Goal: Transaction & Acquisition: Purchase product/service

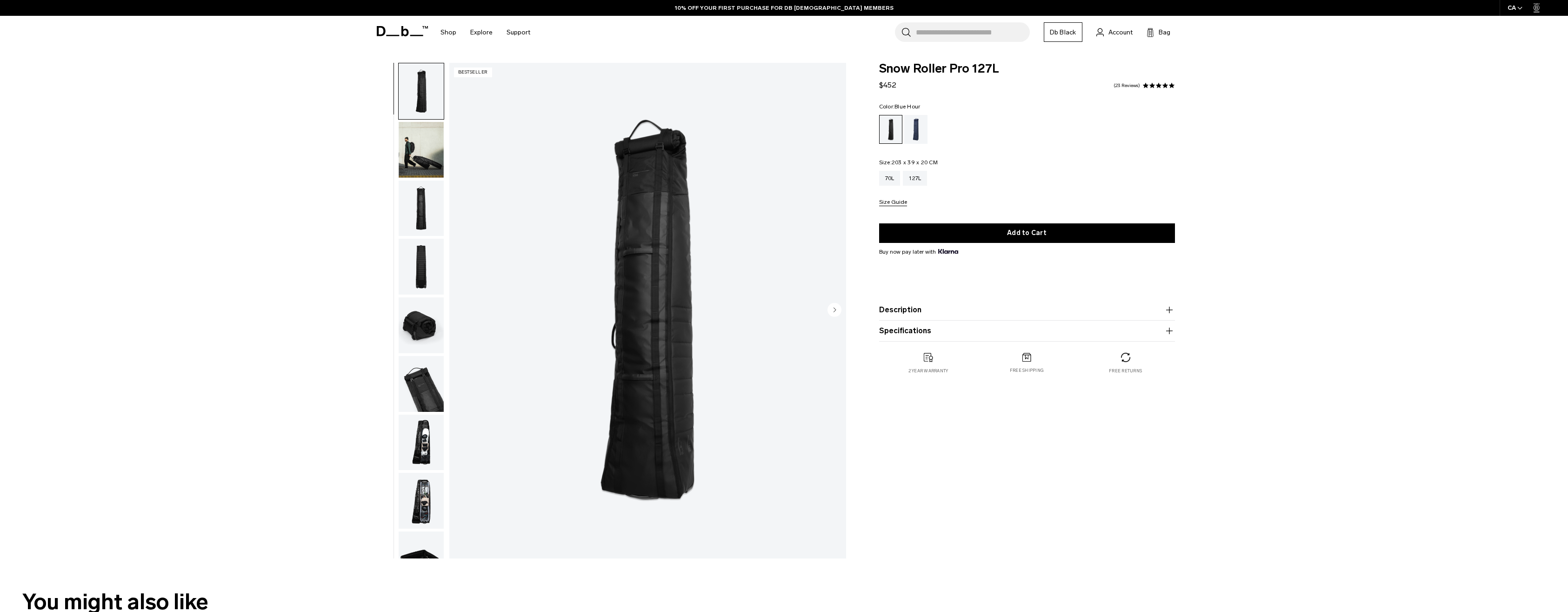
click at [921, 127] on div "Blue Hour" at bounding box center [916, 129] width 24 height 29
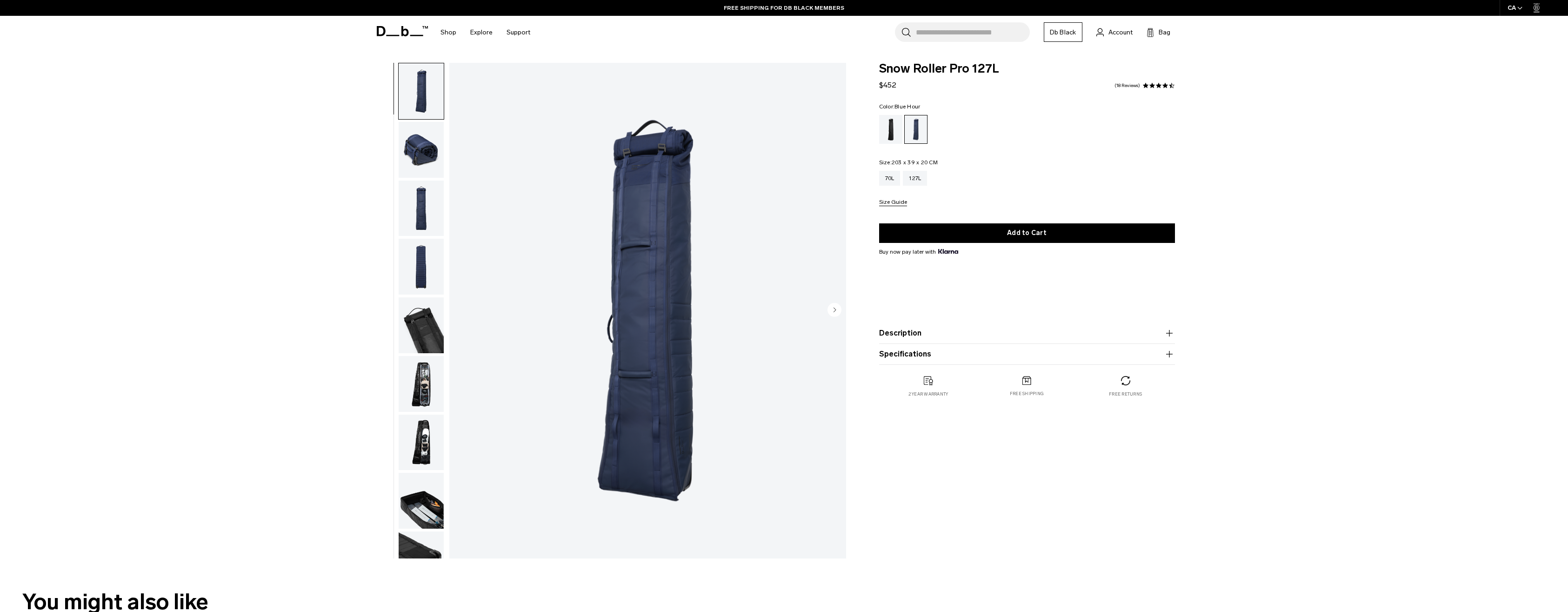
click at [1463, 271] on div "Snow Roller Pro 127L Blue Hour Snow Roller Pro 127L $452 4.6 star rating 18 Rev…" at bounding box center [784, 312] width 1568 height 500
click at [891, 123] on div "Black Out" at bounding box center [891, 129] width 24 height 29
click at [426, 136] on img "button" at bounding box center [421, 150] width 45 height 56
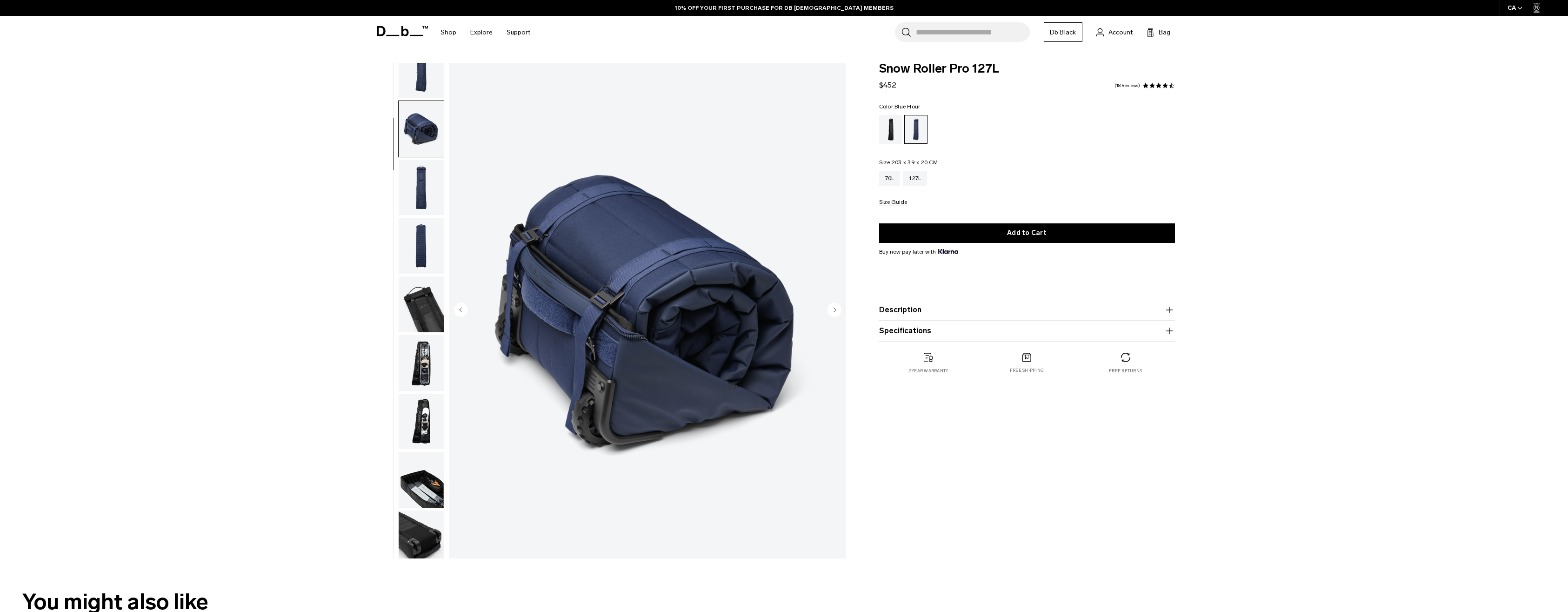
scroll to position [29, 0]
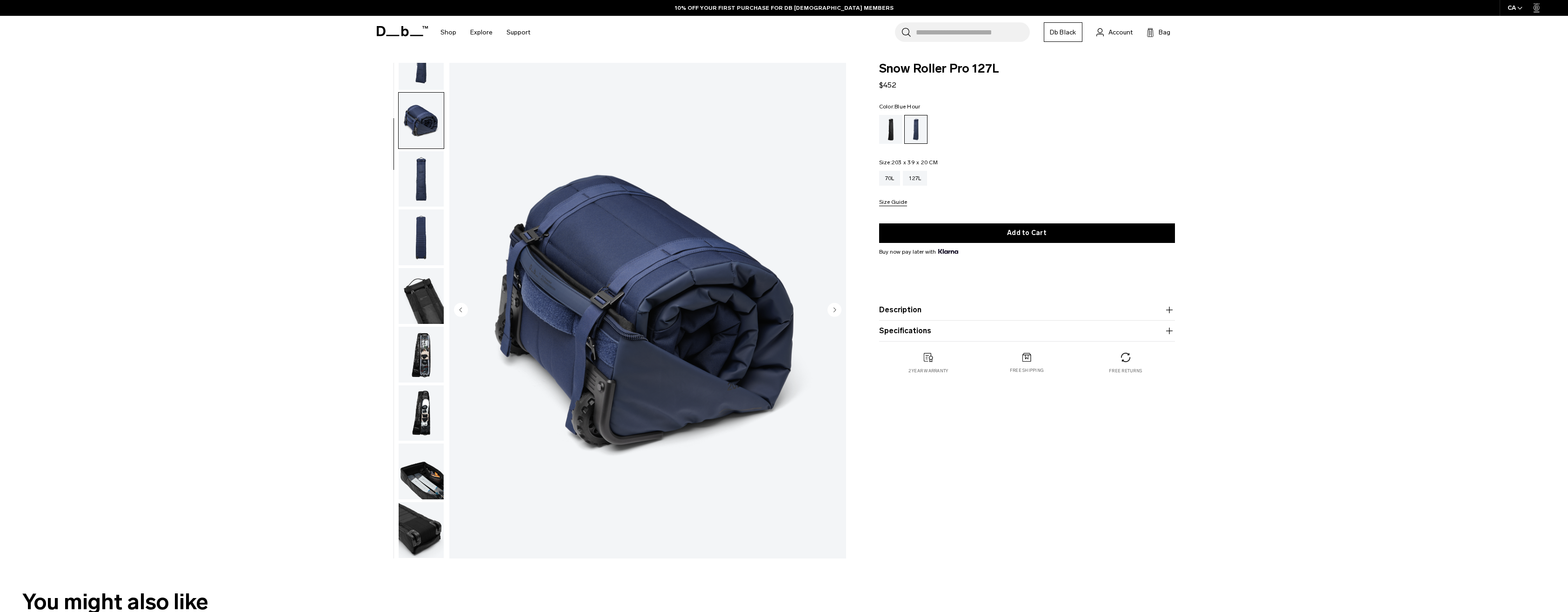
click at [411, 236] on img "button" at bounding box center [421, 237] width 45 height 56
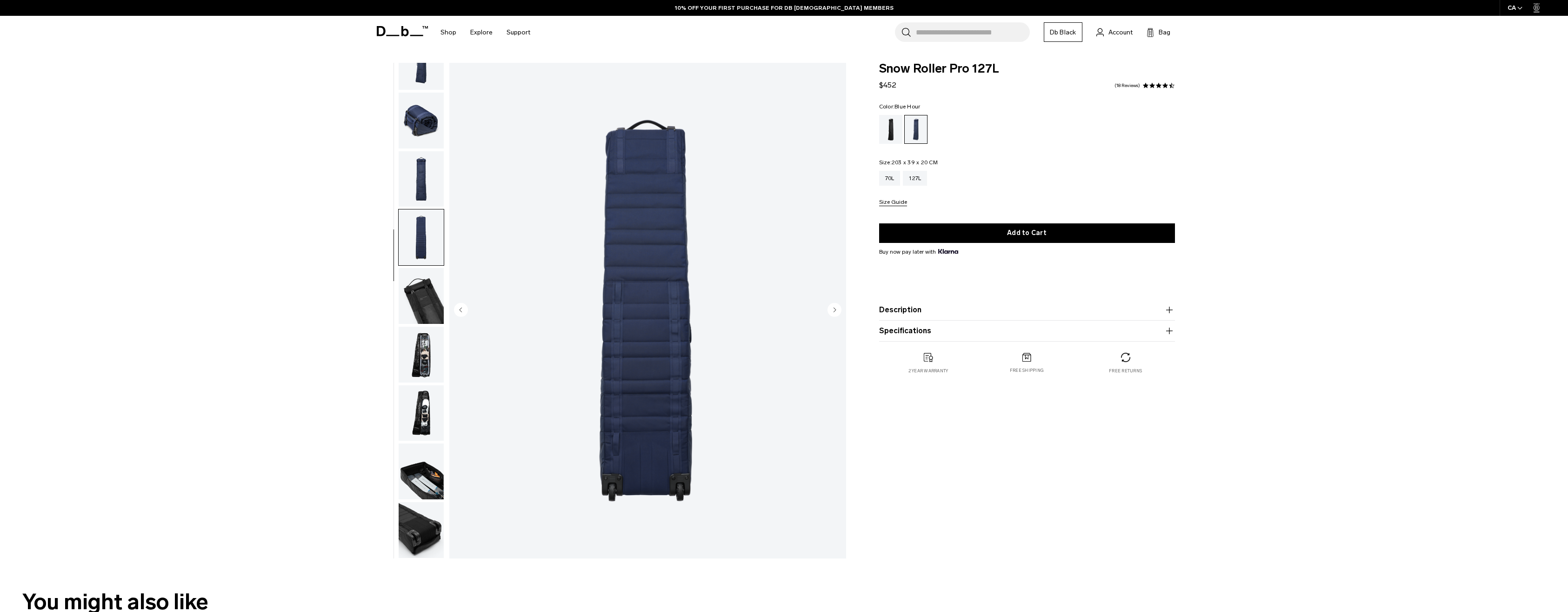
click at [411, 302] on img "button" at bounding box center [421, 296] width 45 height 56
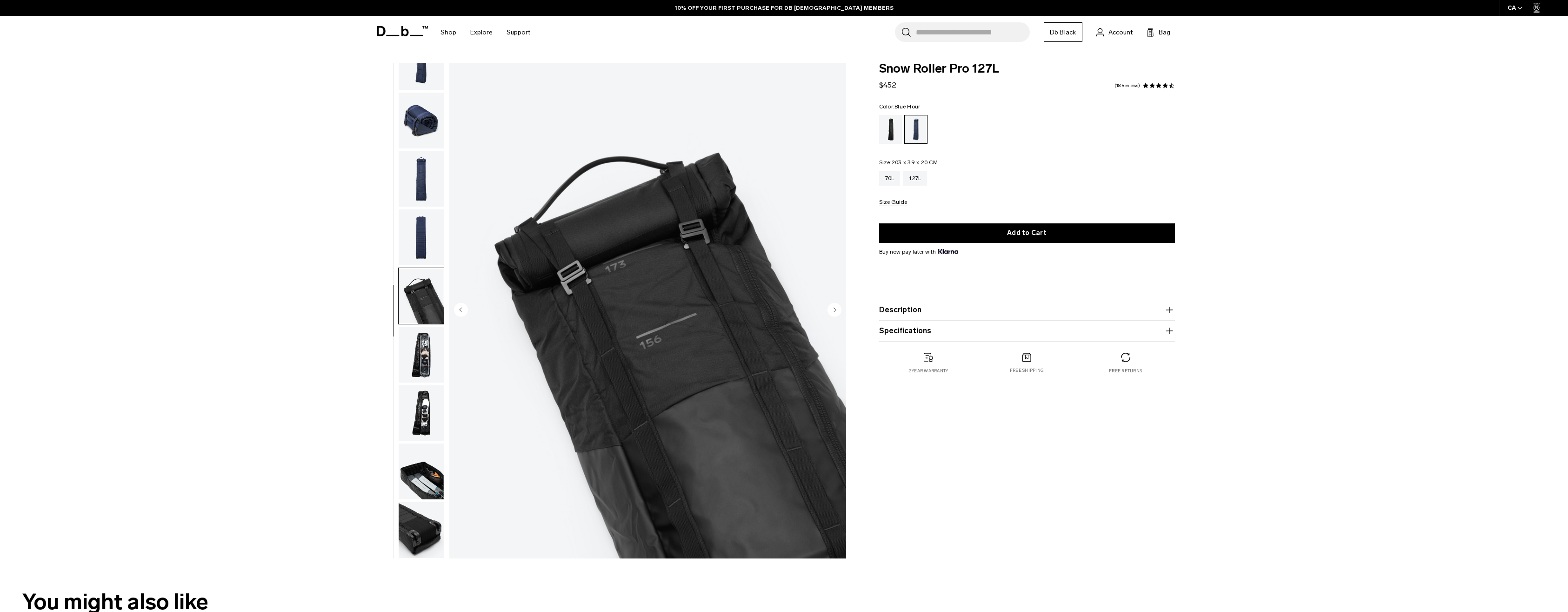
click at [424, 367] on img "button" at bounding box center [421, 354] width 45 height 56
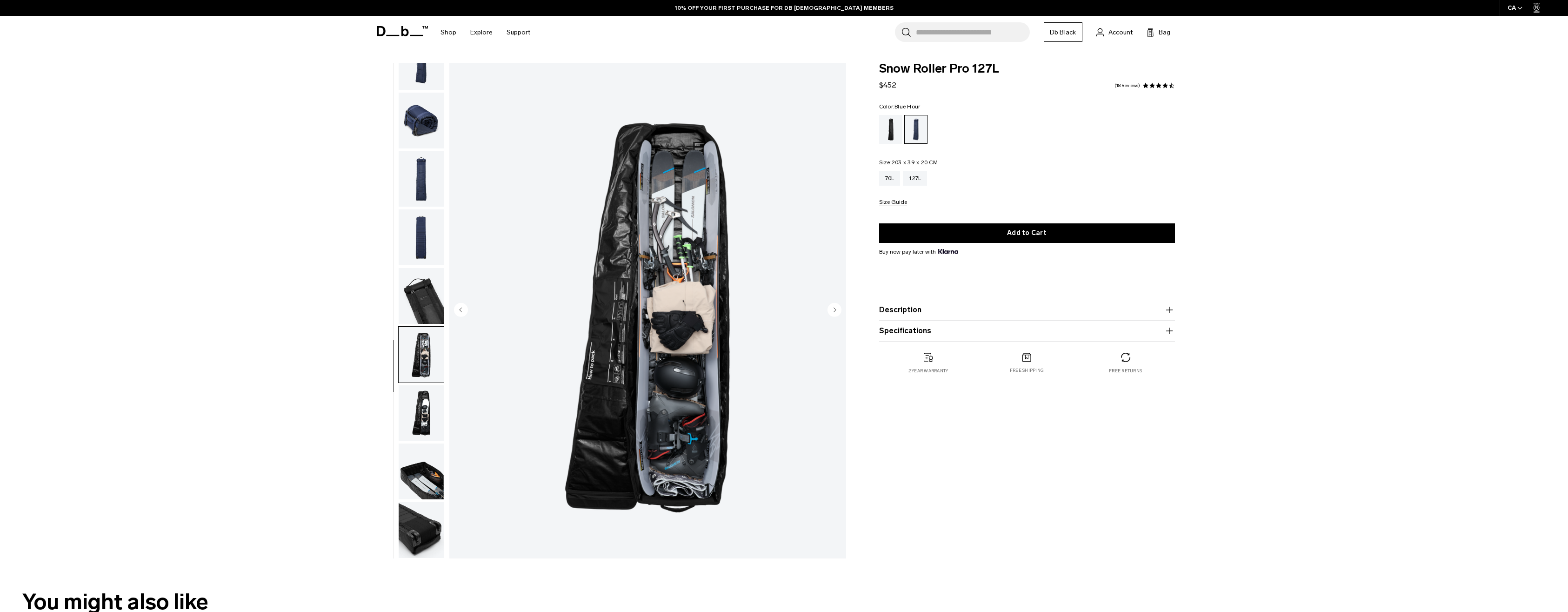
click at [416, 201] on img "button" at bounding box center [421, 179] width 45 height 56
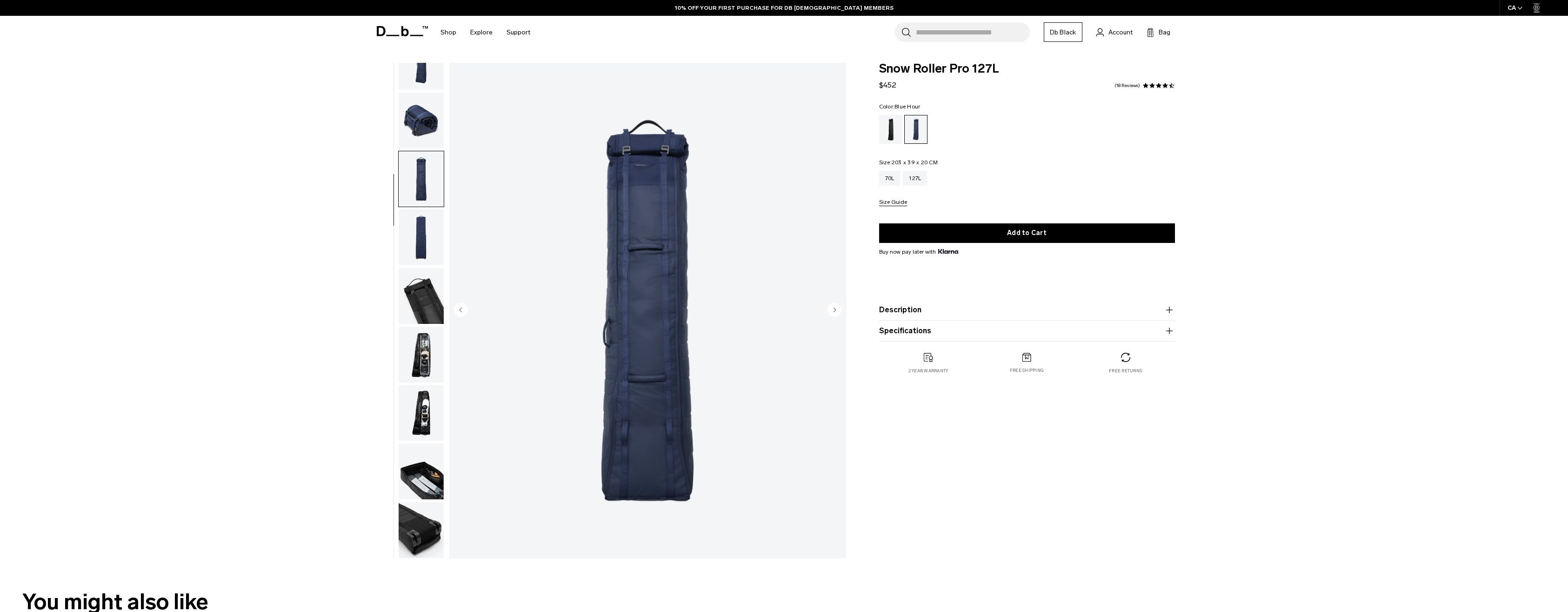
click at [425, 334] on img "button" at bounding box center [421, 354] width 45 height 56
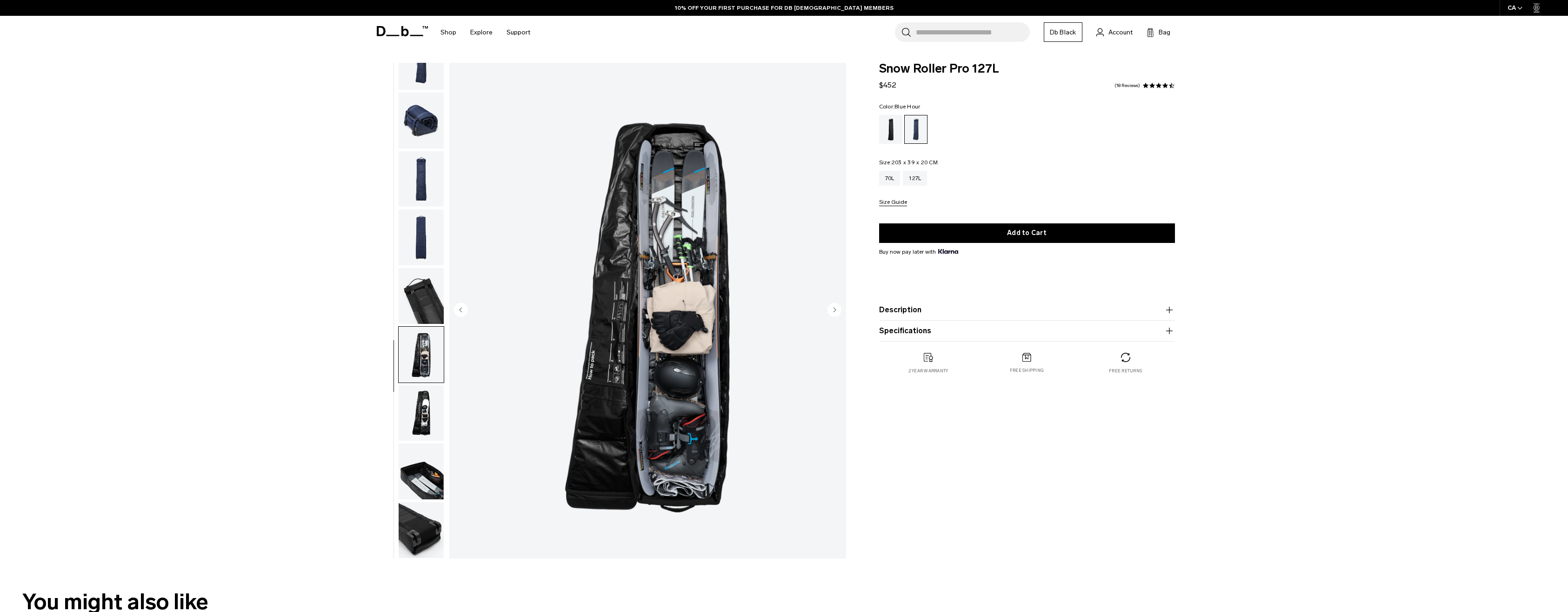
click at [437, 220] on img "button" at bounding box center [421, 237] width 45 height 56
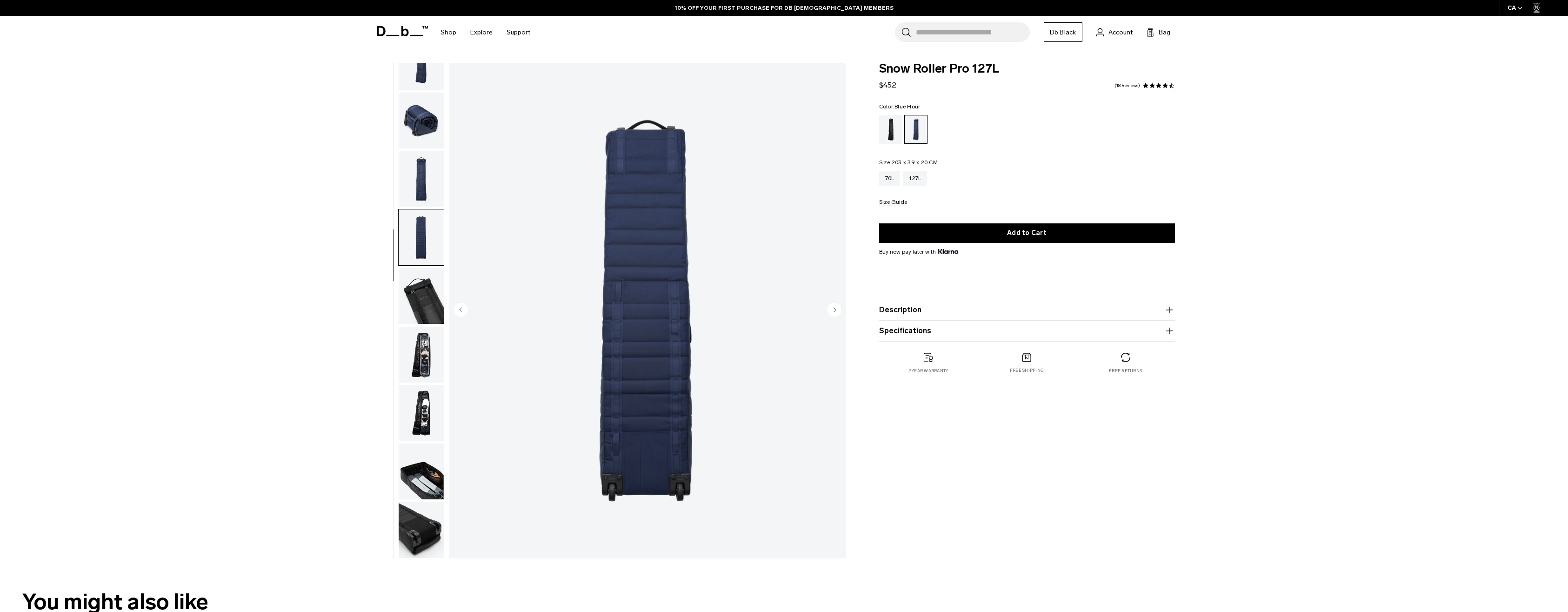
click at [429, 183] on img "button" at bounding box center [421, 179] width 45 height 56
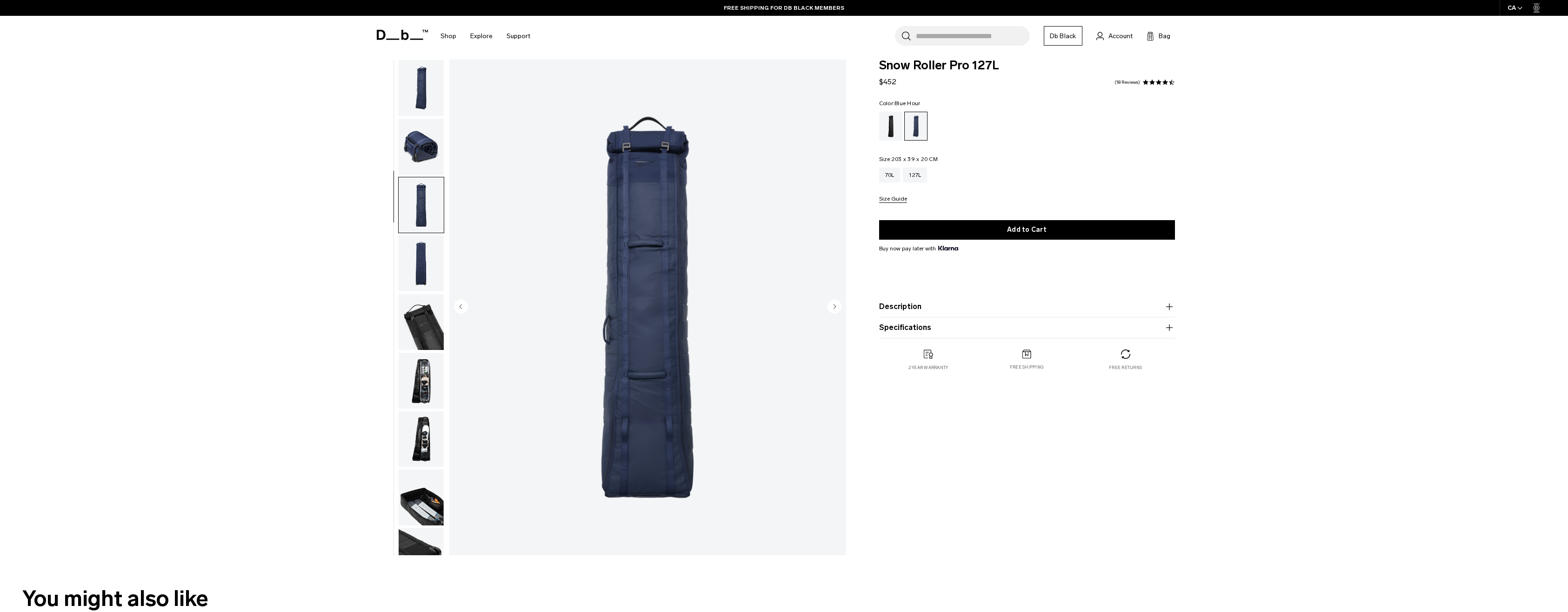
scroll to position [0, 0]
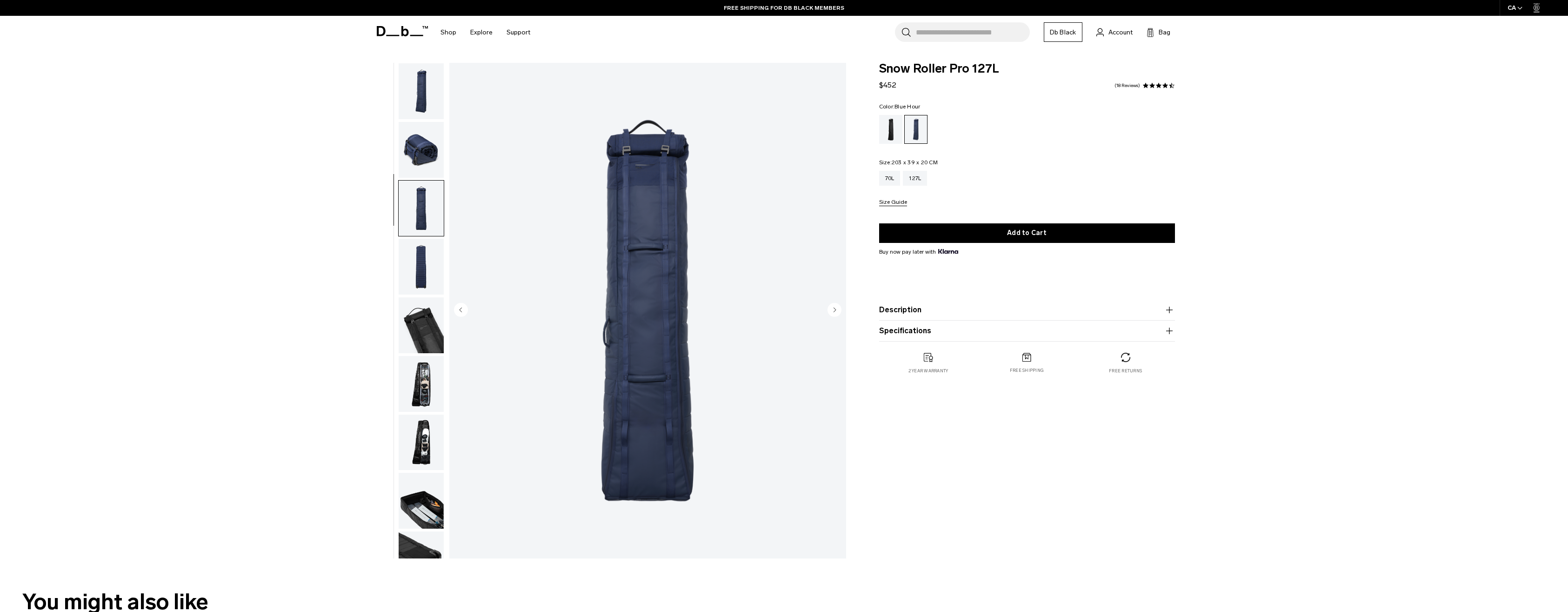
click at [427, 98] on img "button" at bounding box center [421, 91] width 45 height 56
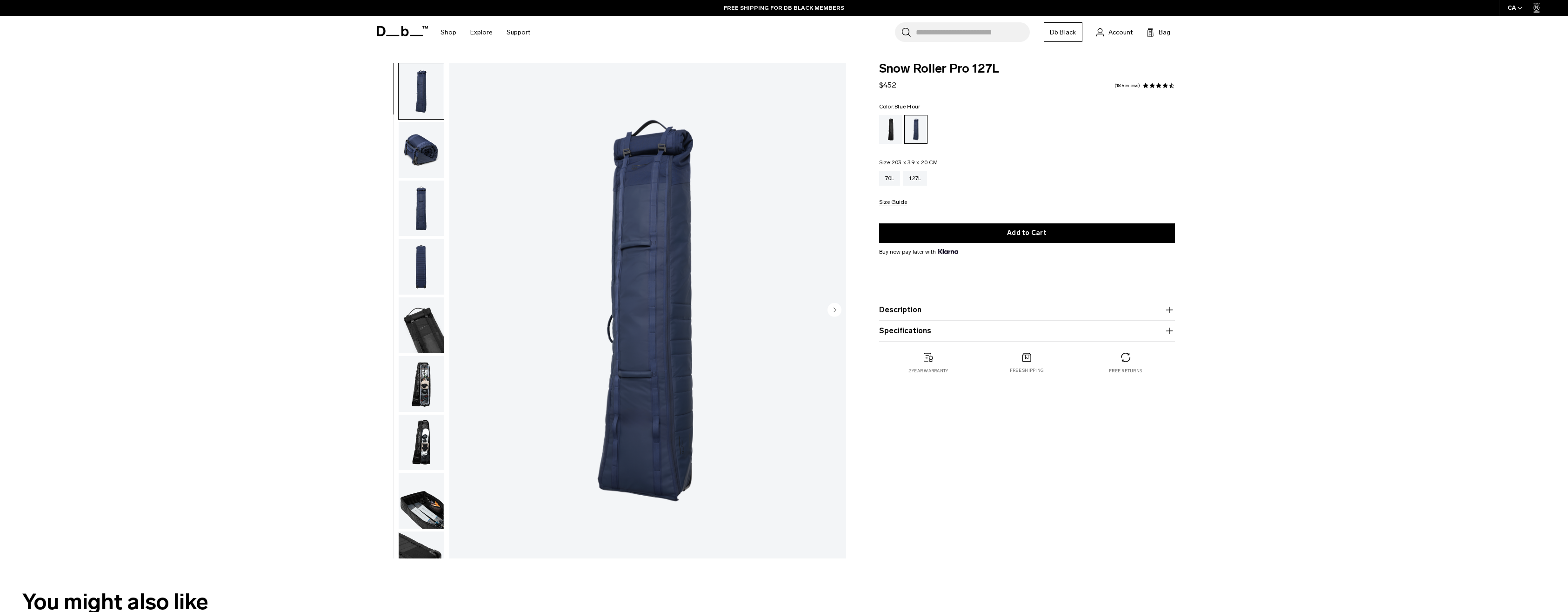
click at [427, 141] on img "button" at bounding box center [421, 150] width 45 height 56
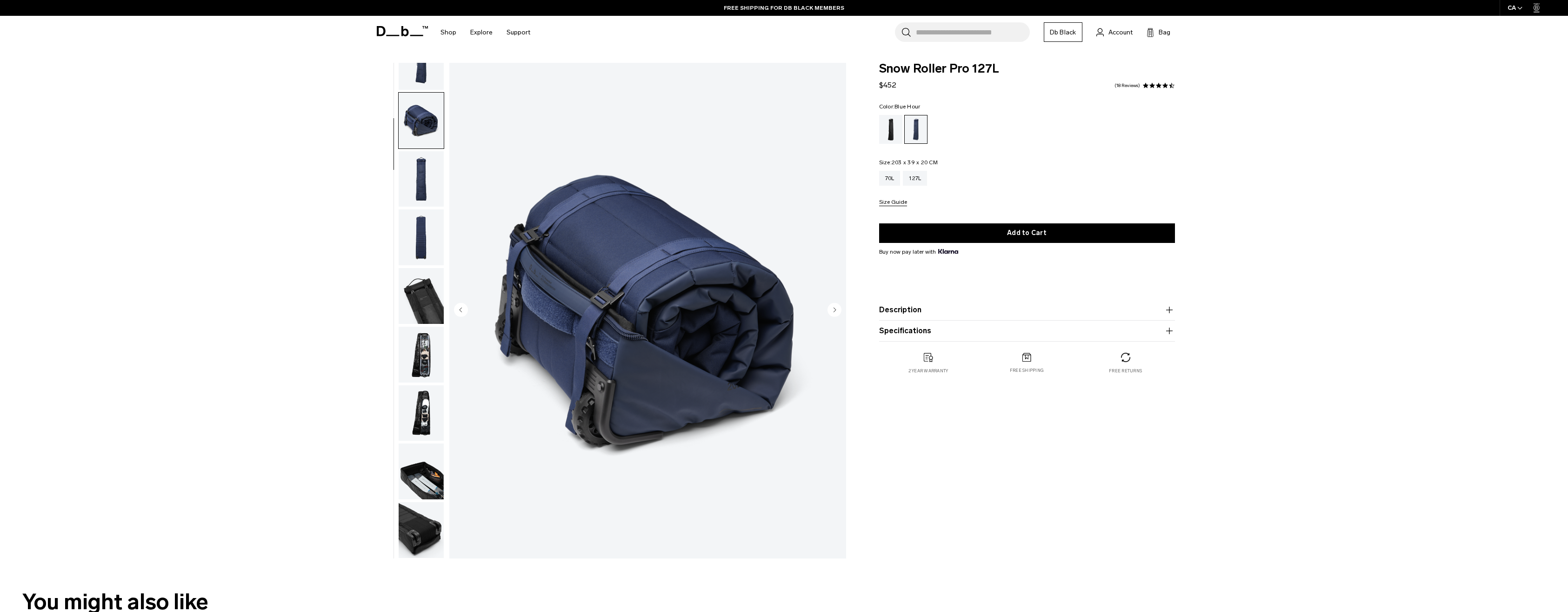
click at [432, 306] on img "button" at bounding box center [421, 296] width 45 height 56
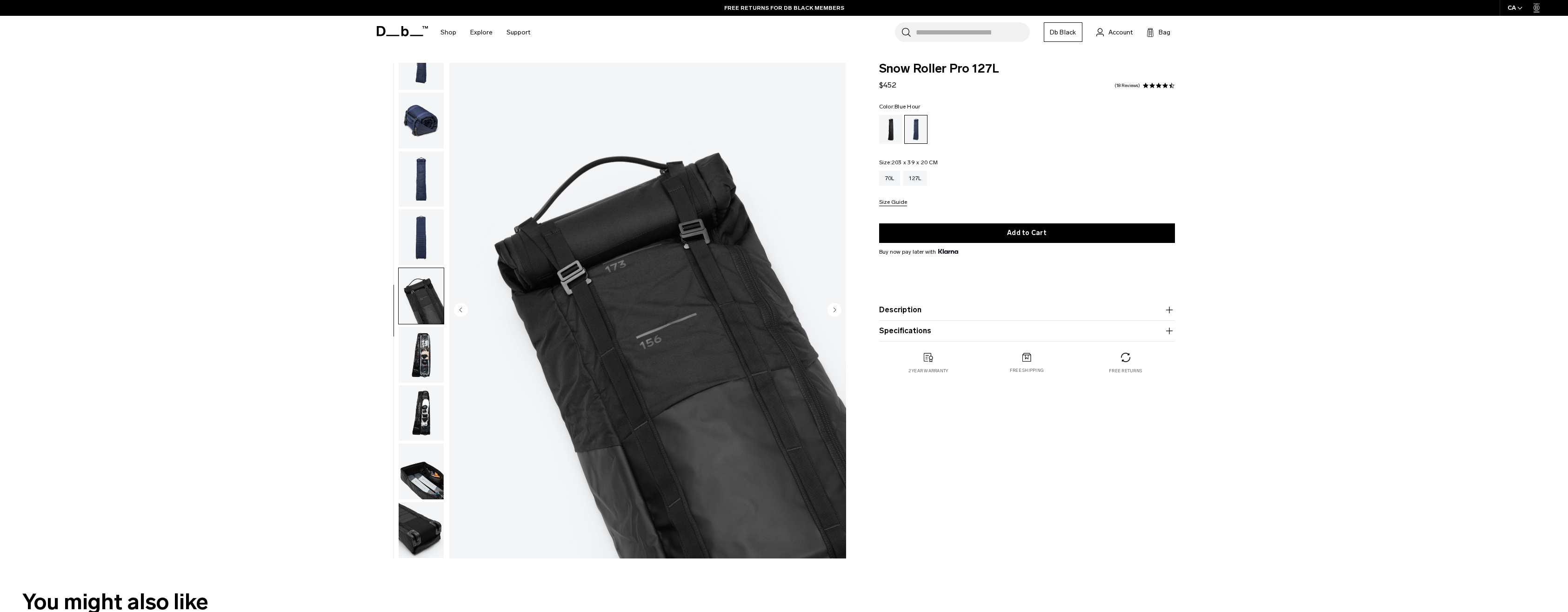
click at [434, 122] on img "button" at bounding box center [421, 121] width 45 height 56
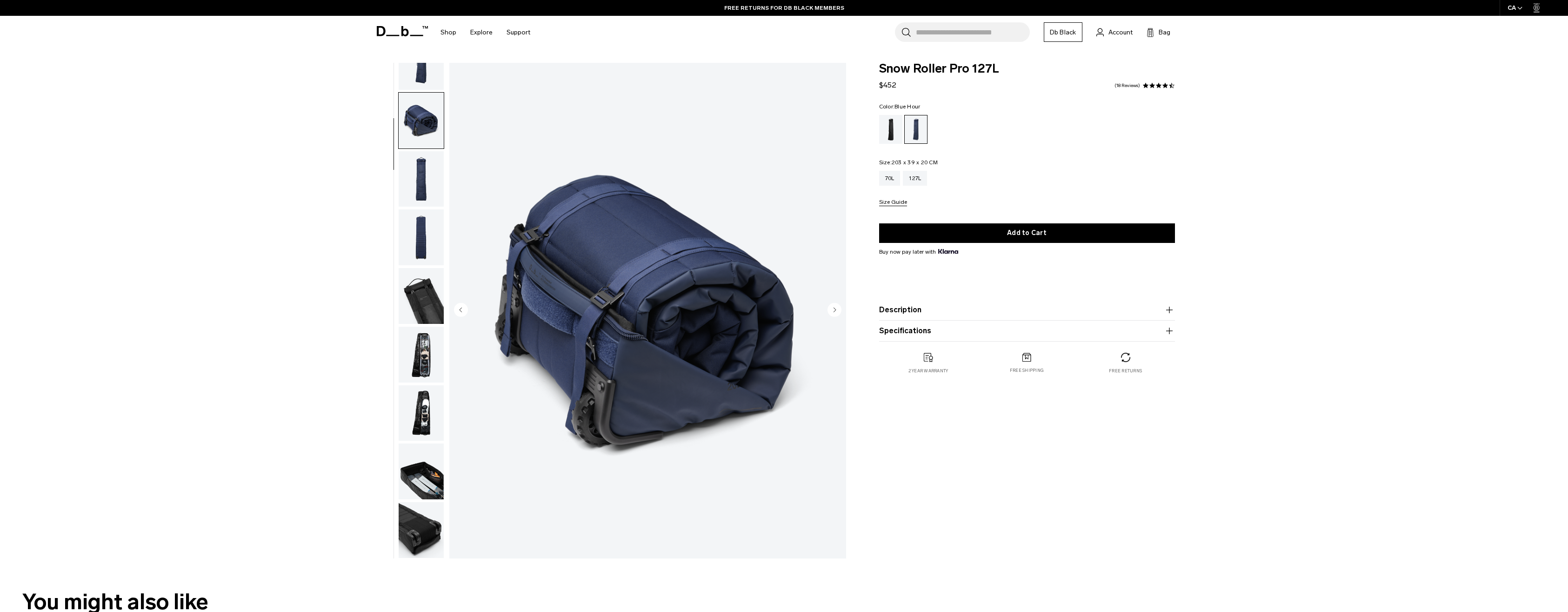
click at [418, 293] on img "button" at bounding box center [421, 296] width 45 height 56
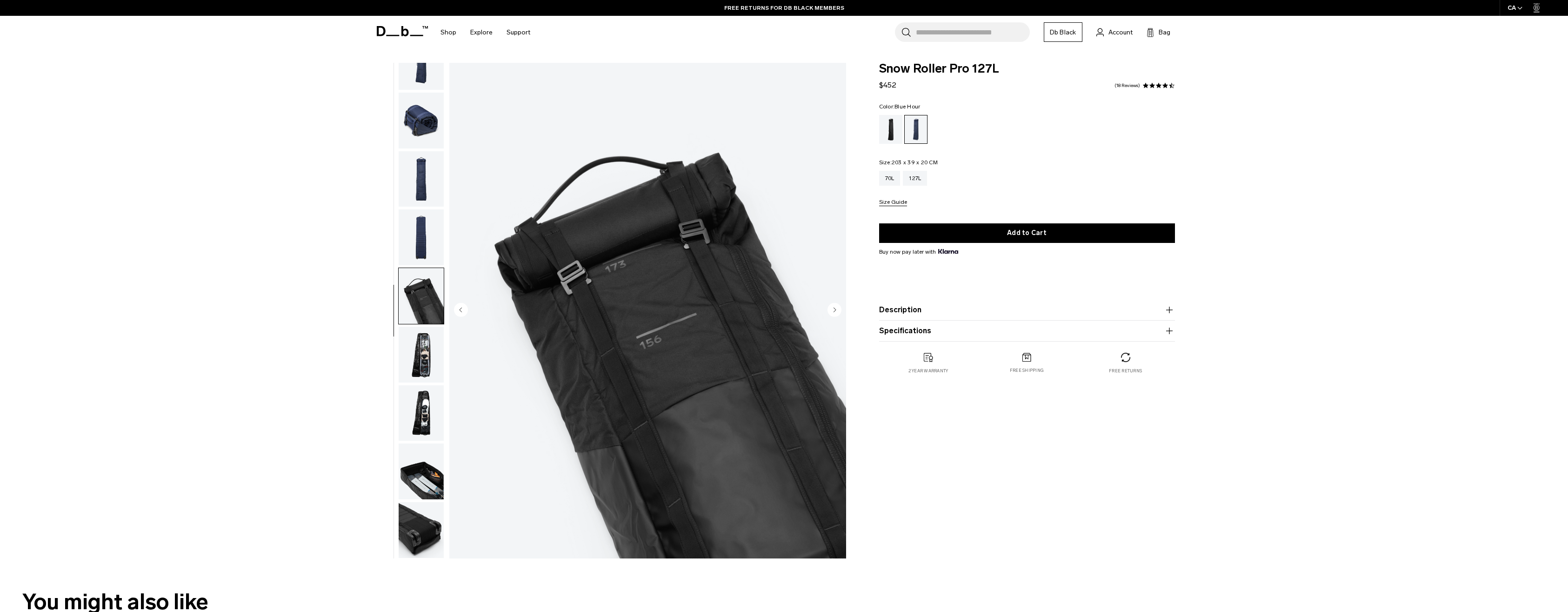
click at [422, 130] on img "button" at bounding box center [421, 121] width 45 height 56
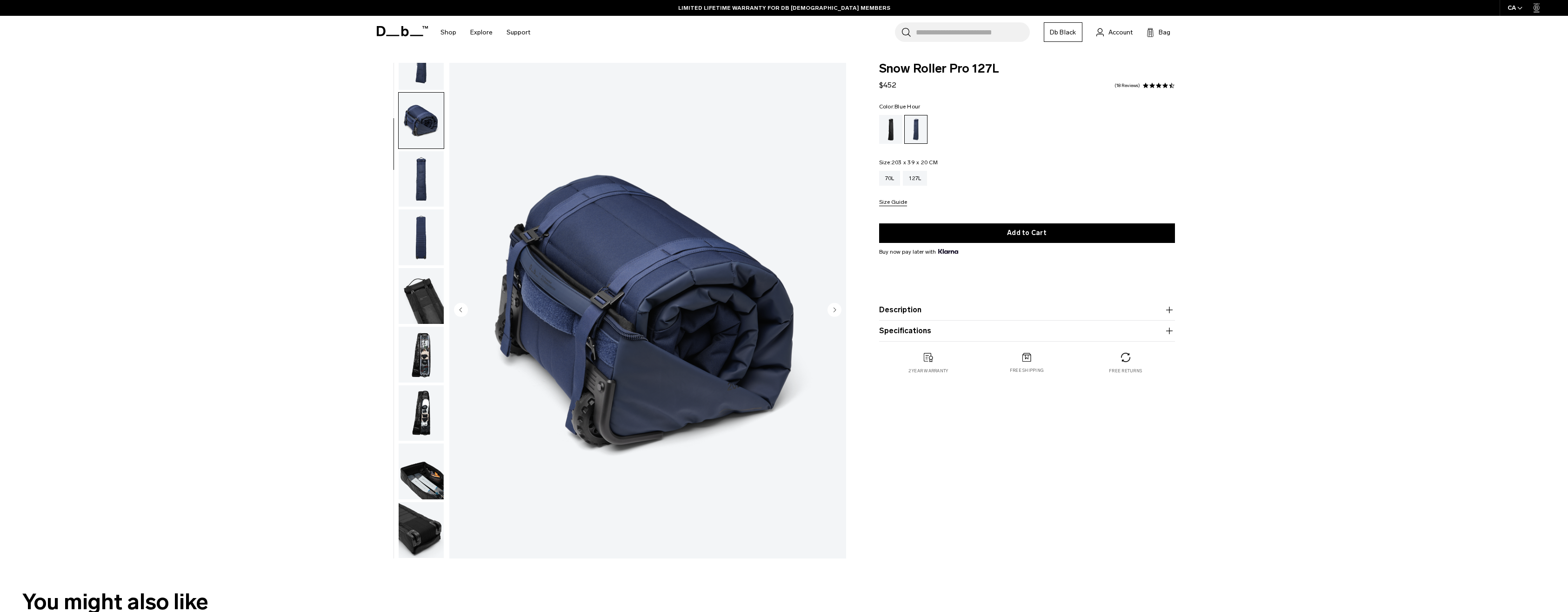
click at [433, 309] on img "button" at bounding box center [421, 296] width 45 height 56
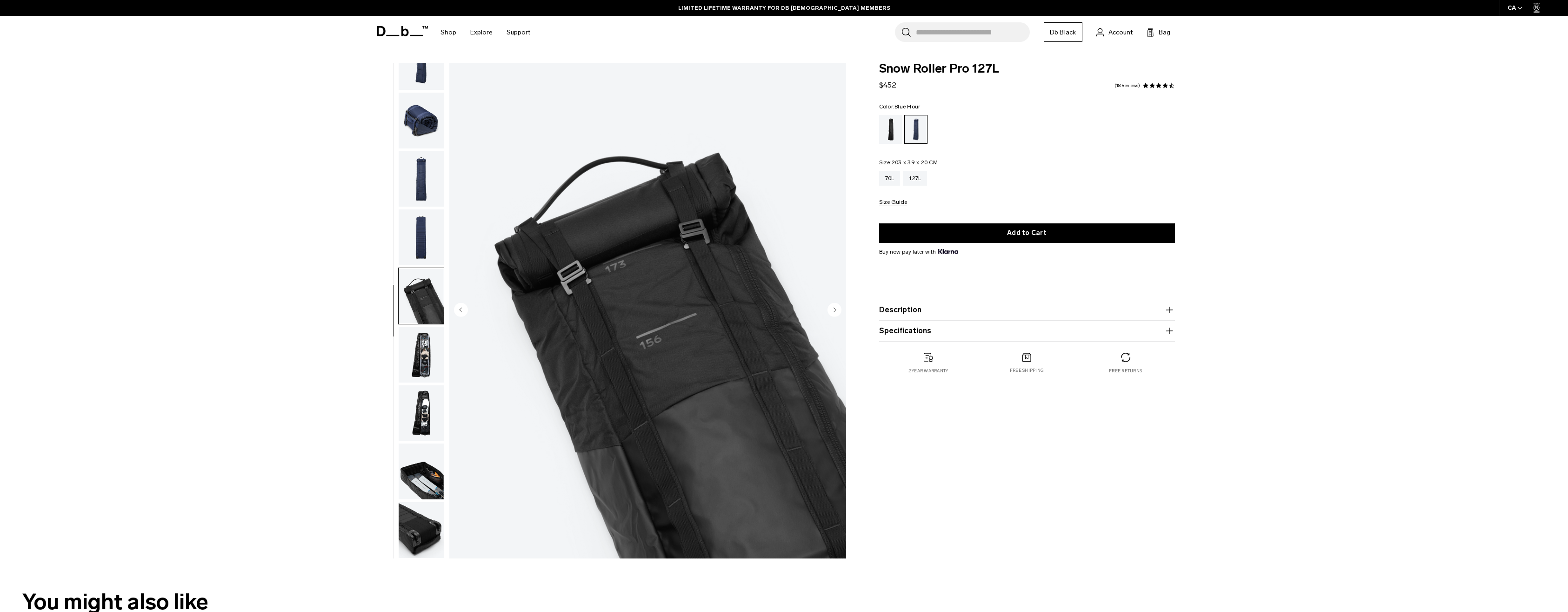
click at [416, 535] on img "button" at bounding box center [421, 530] width 45 height 56
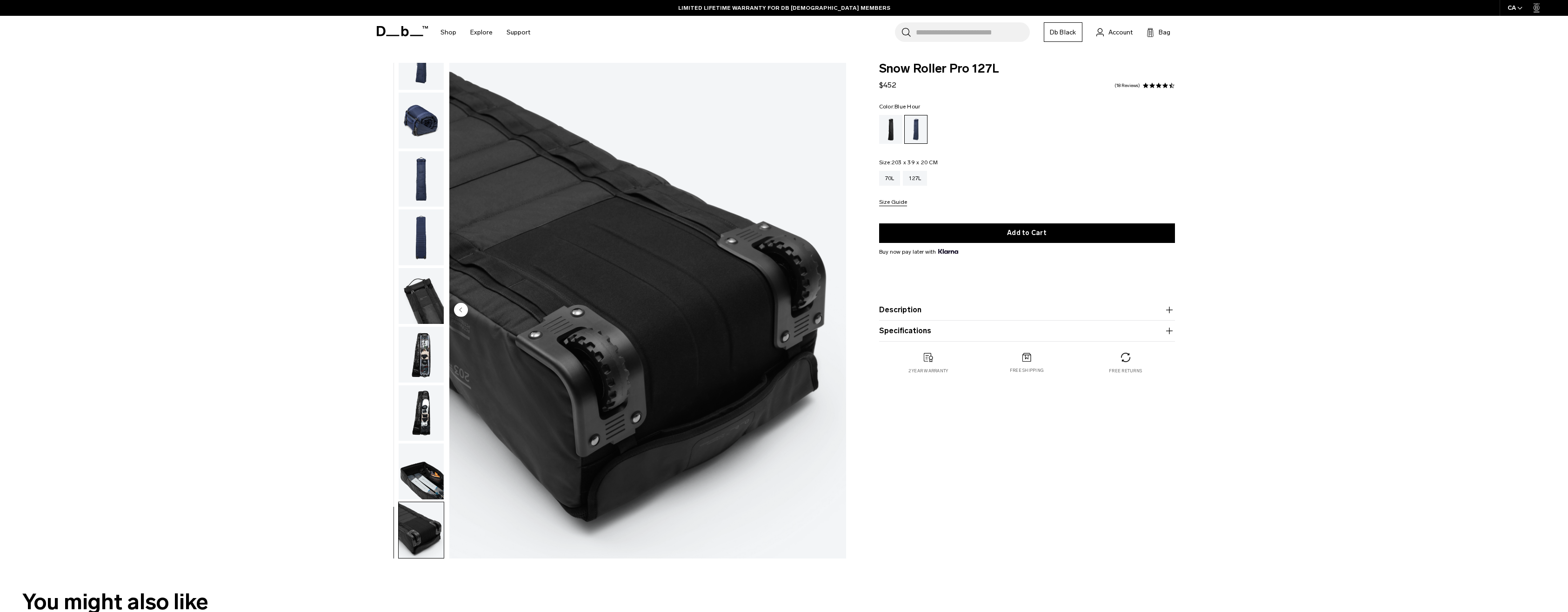
click at [418, 147] on img "button" at bounding box center [421, 121] width 45 height 56
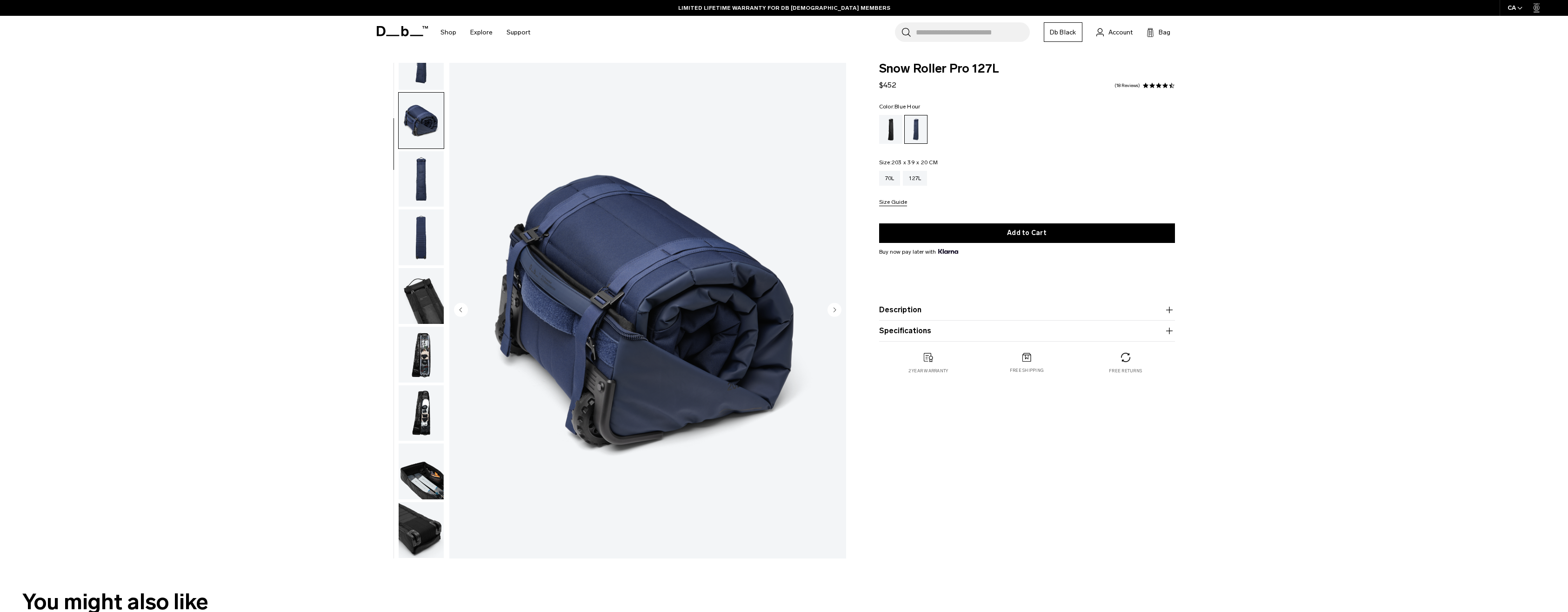
click at [417, 172] on img "button" at bounding box center [421, 179] width 45 height 56
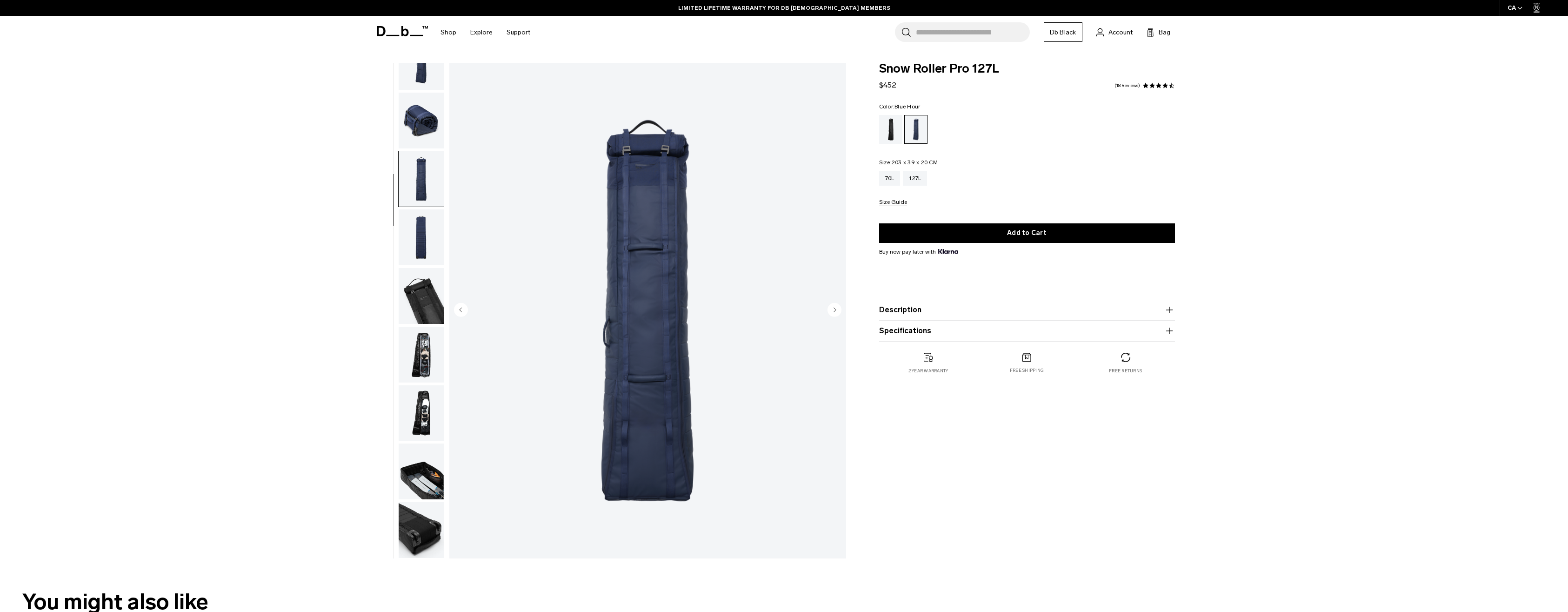
click at [427, 272] on img "button" at bounding box center [421, 296] width 45 height 56
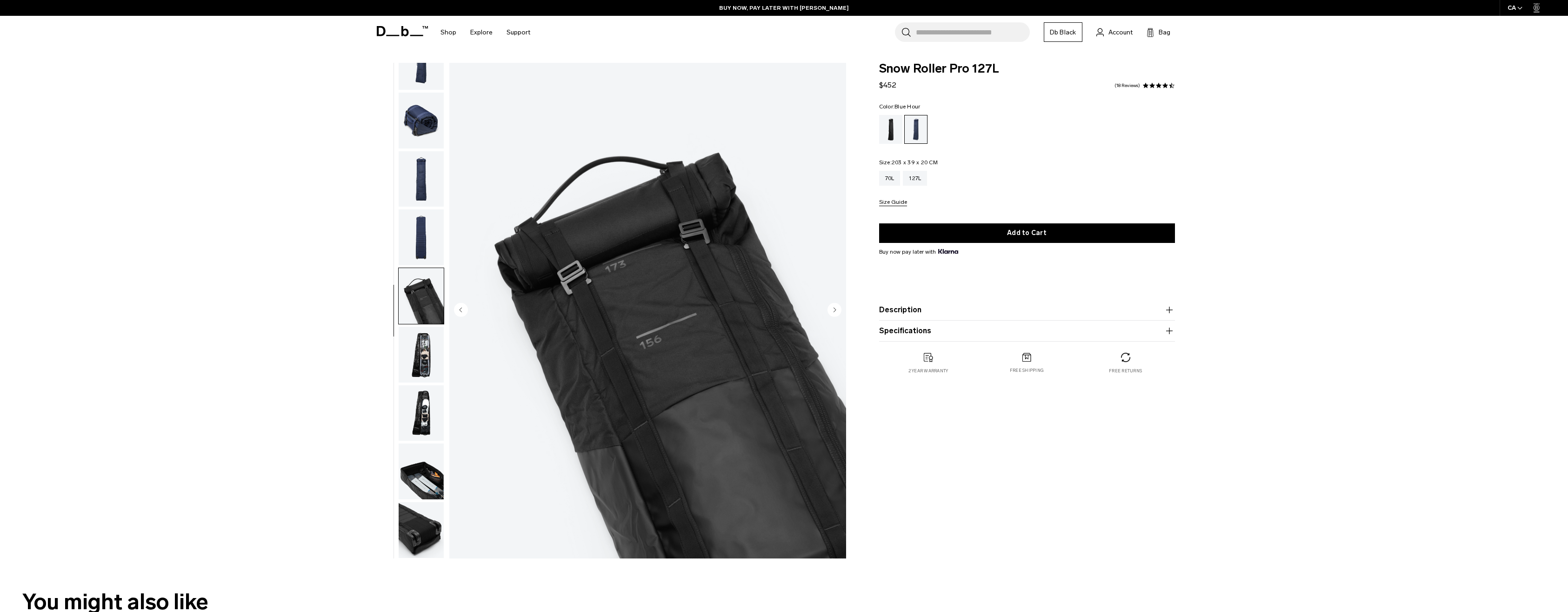
click at [427, 223] on img "button" at bounding box center [421, 237] width 45 height 56
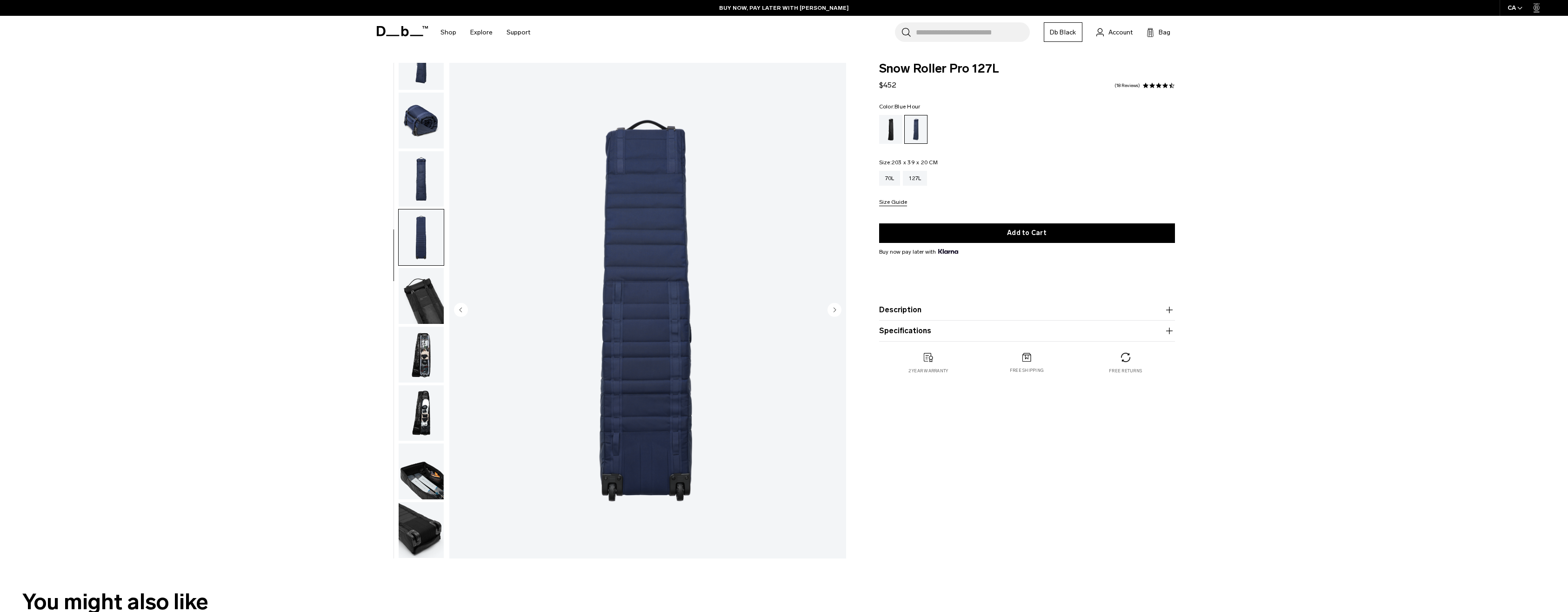
click at [425, 151] on img "button" at bounding box center [421, 179] width 45 height 56
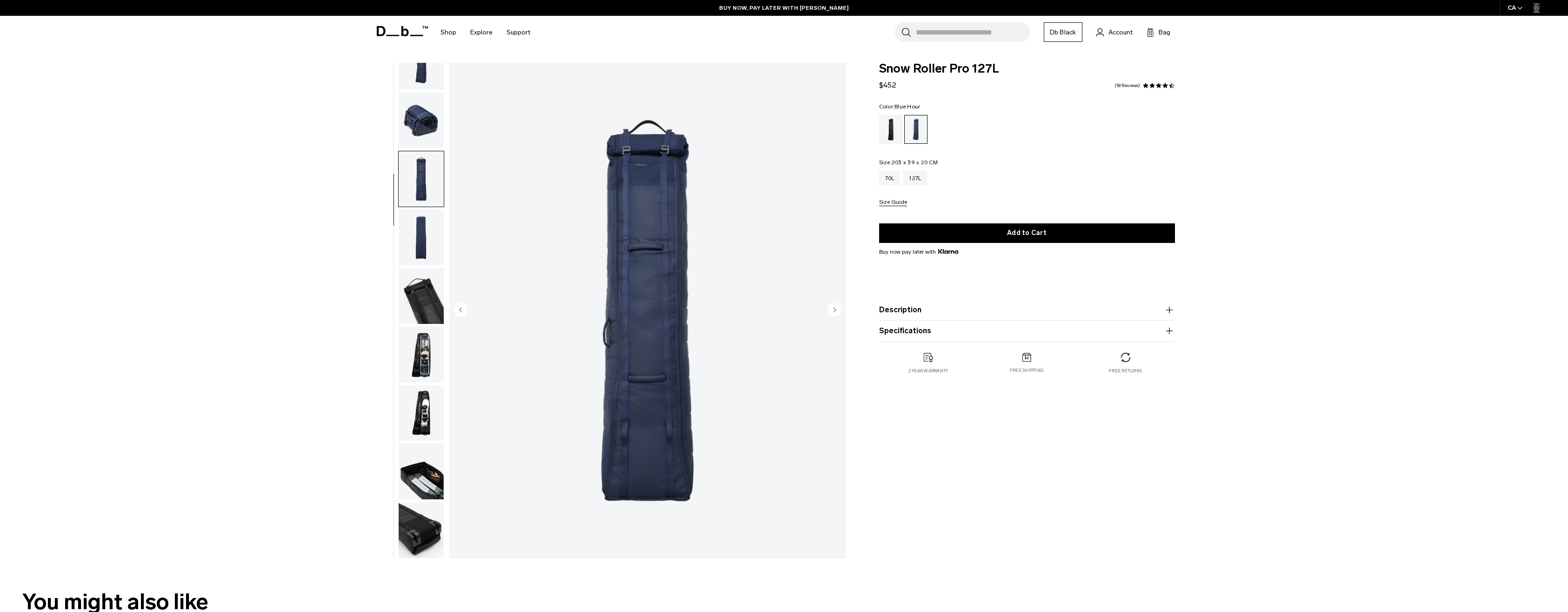
click at [425, 115] on img "button" at bounding box center [421, 121] width 45 height 56
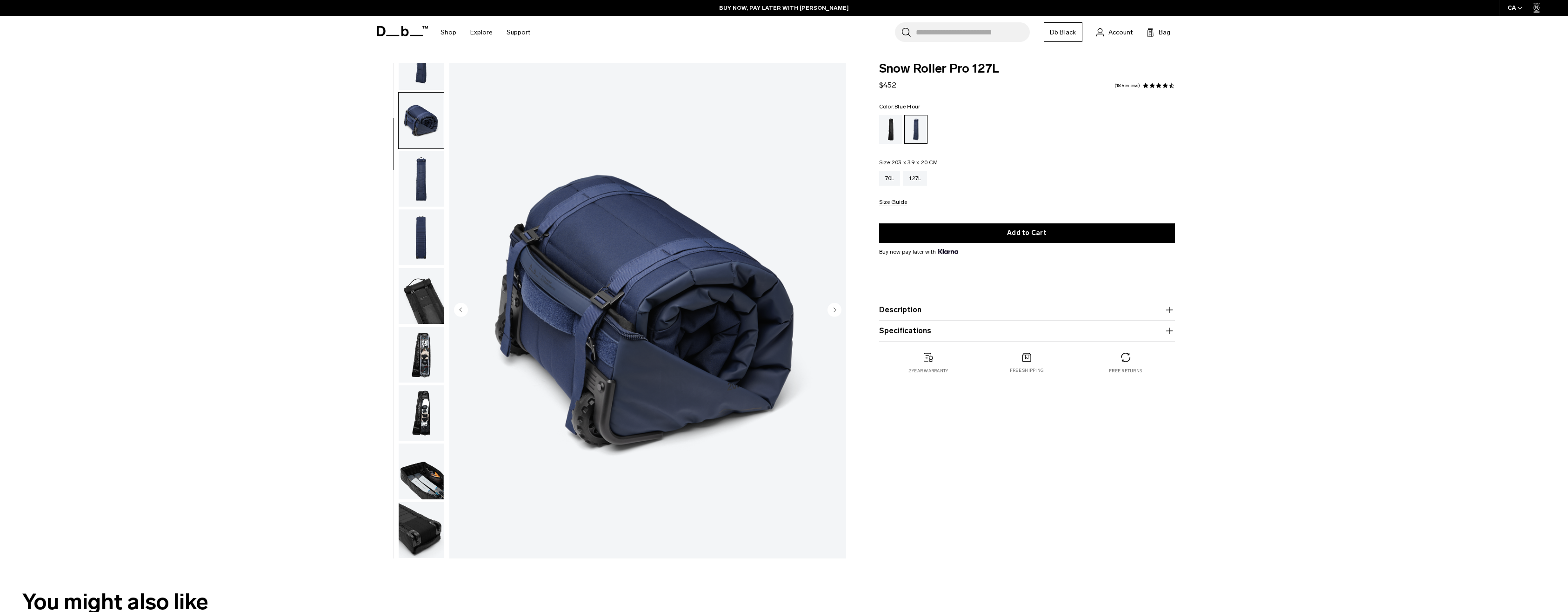
click at [416, 291] on img "button" at bounding box center [421, 296] width 45 height 56
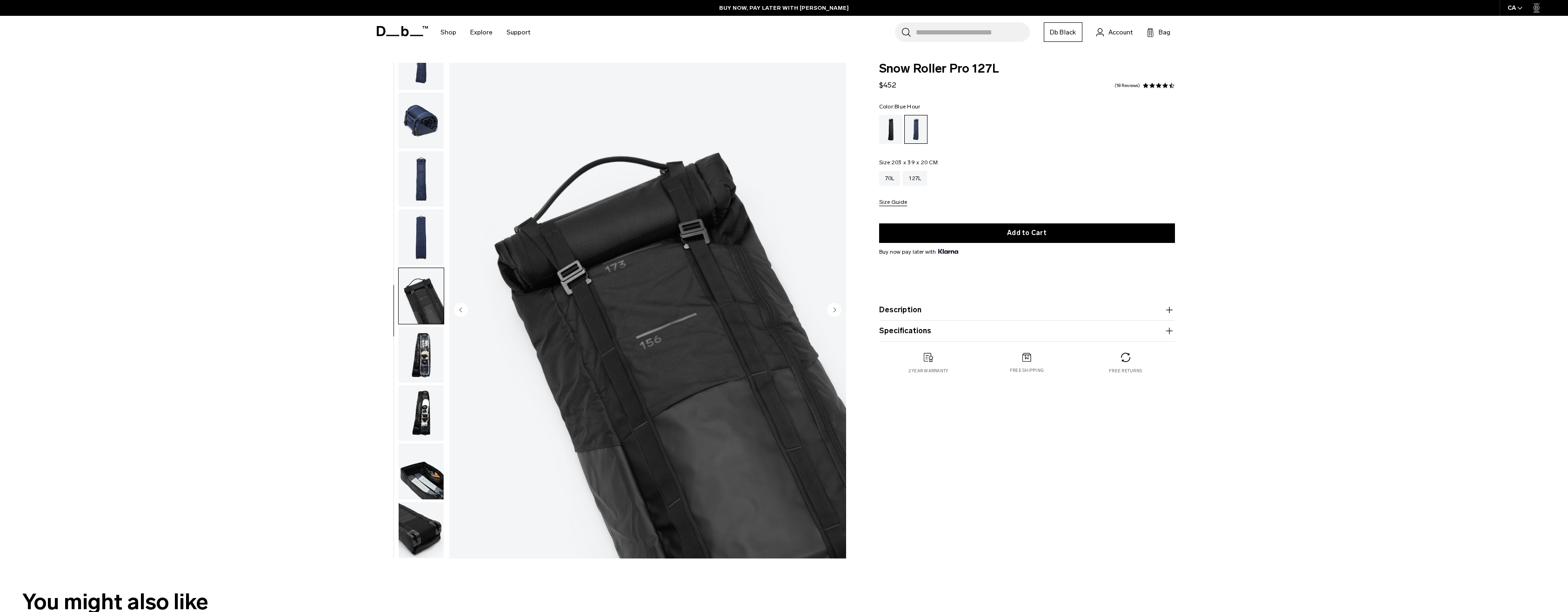
click at [421, 234] on img "button" at bounding box center [421, 237] width 45 height 56
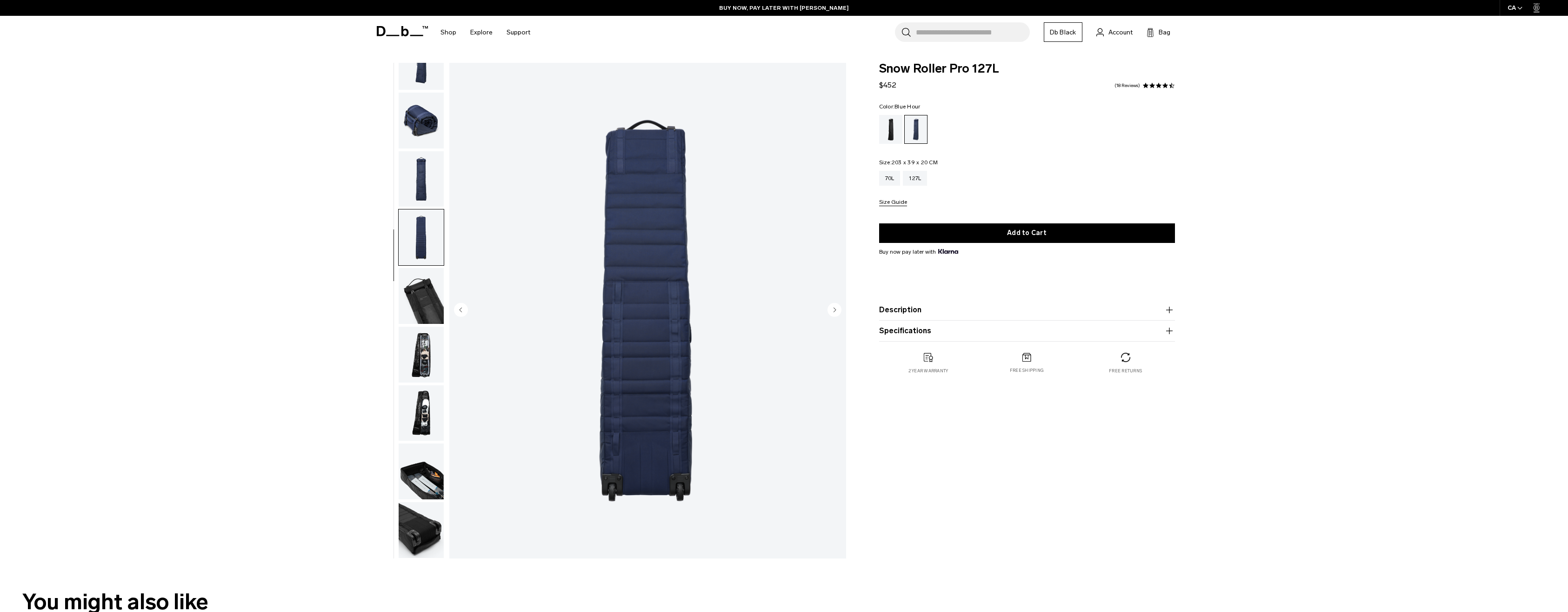
drag, startPoint x: 420, startPoint y: 170, endPoint x: 420, endPoint y: 162, distance: 8.0
click at [420, 169] on img "button" at bounding box center [421, 179] width 45 height 56
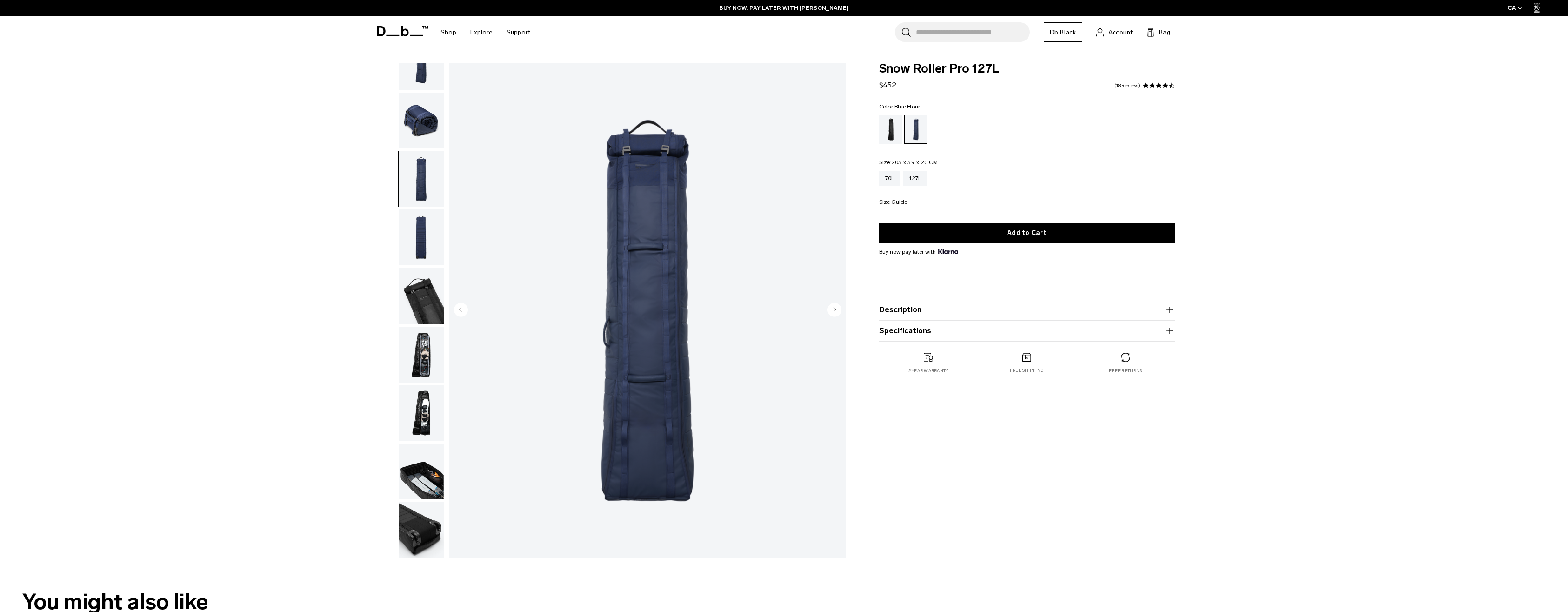
click at [420, 117] on img "button" at bounding box center [421, 121] width 45 height 56
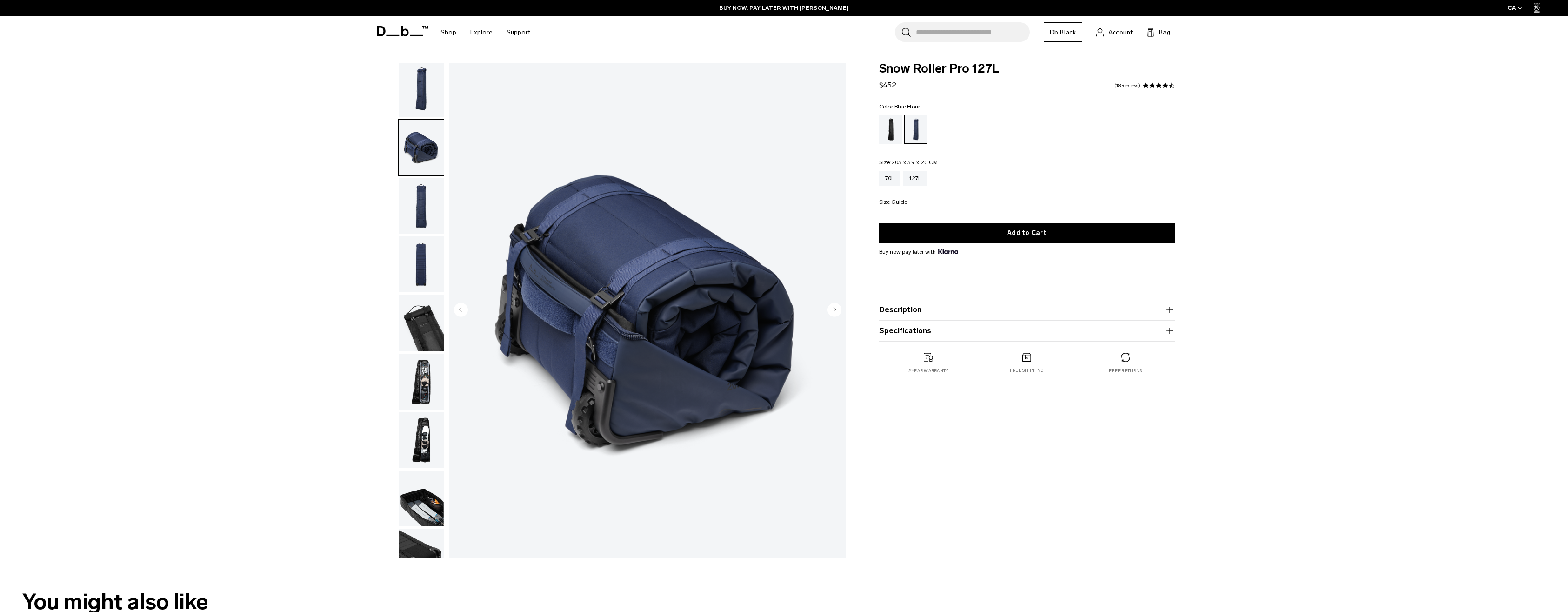
scroll to position [0, 0]
click at [1258, 155] on div "Snow Roller Pro 127L Blue Hour Snow Roller Pro 127L $452 4.6 star rating 18 Rev…" at bounding box center [784, 312] width 1568 height 500
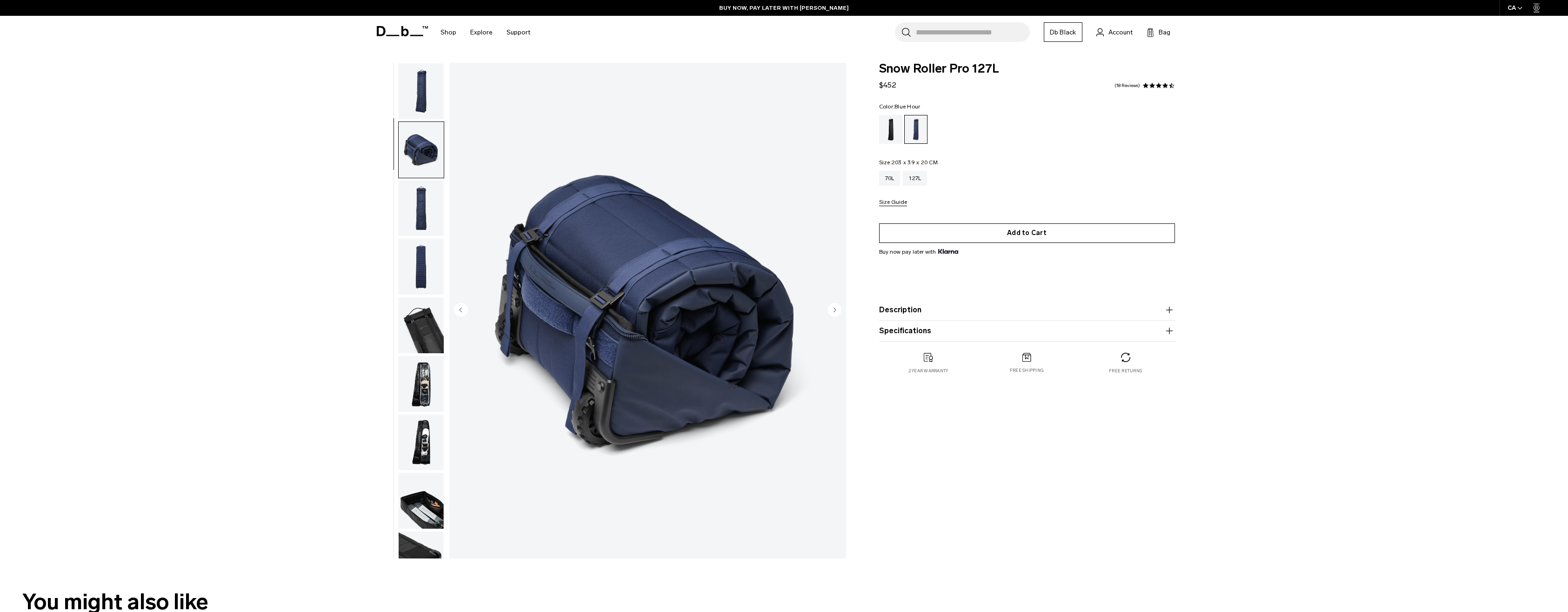
click at [1044, 232] on button "Add to Cart" at bounding box center [1027, 233] width 296 height 19
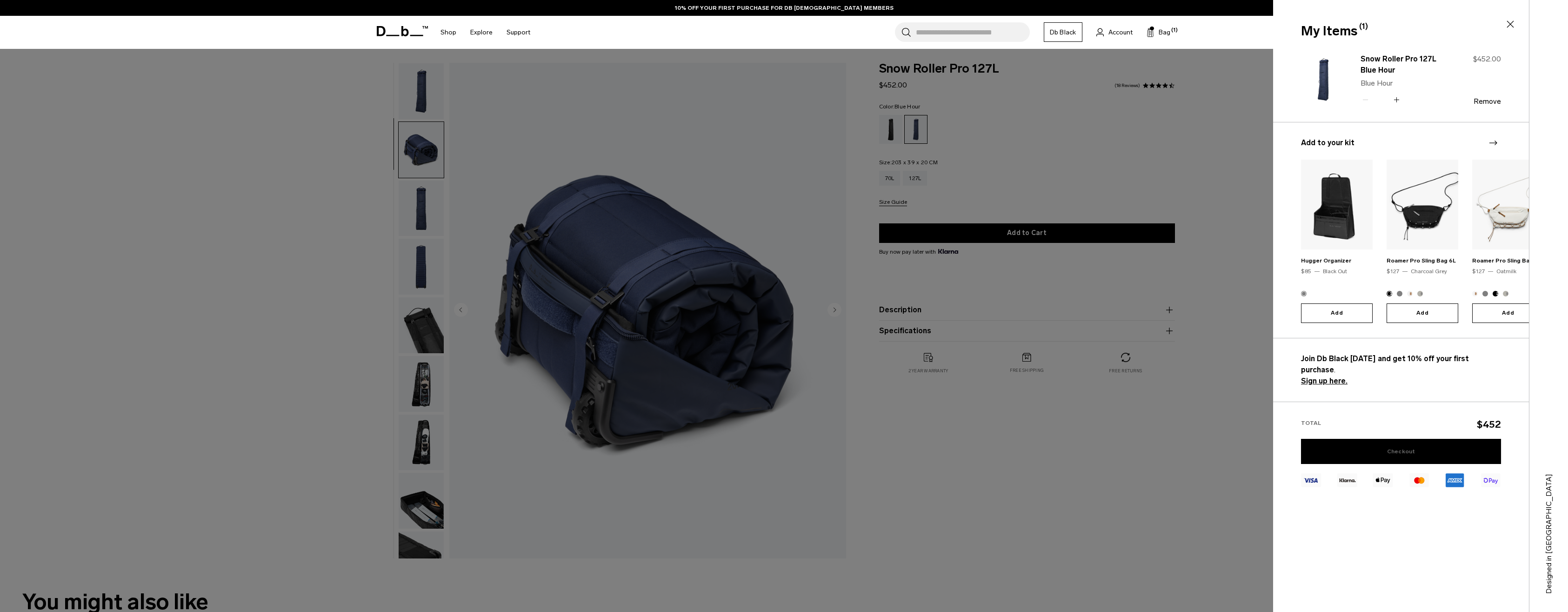
click at [1364, 439] on link "Checkout" at bounding box center [1401, 451] width 200 height 25
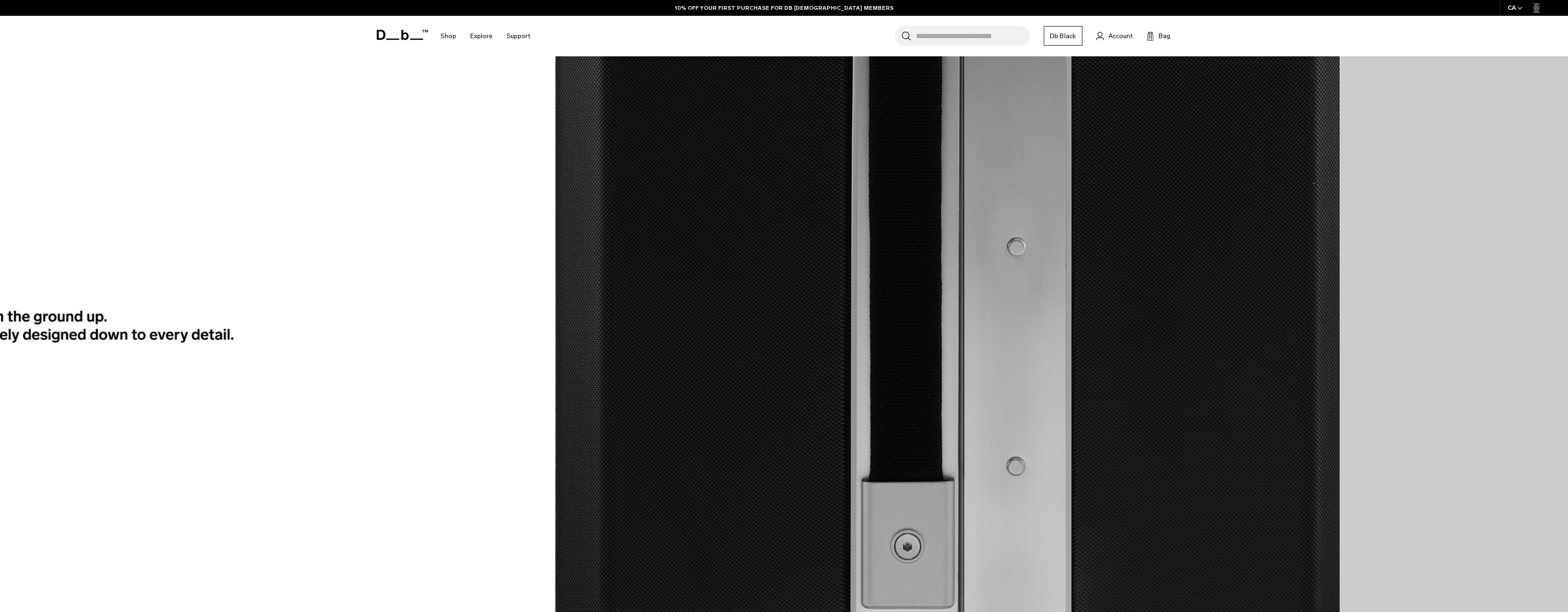
scroll to position [2885, 0]
